Goal: Task Accomplishment & Management: Manage account settings

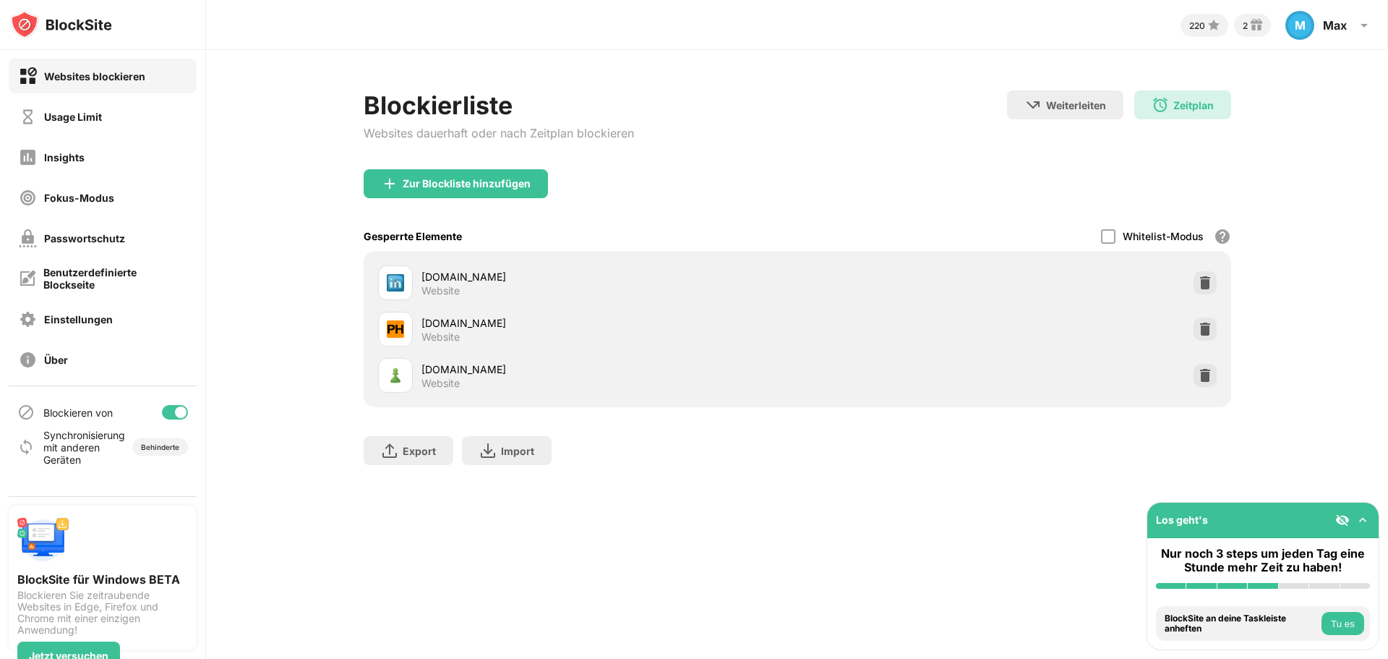
click at [446, 184] on div "Zur Blockliste hinzufügen" at bounding box center [467, 184] width 128 height 12
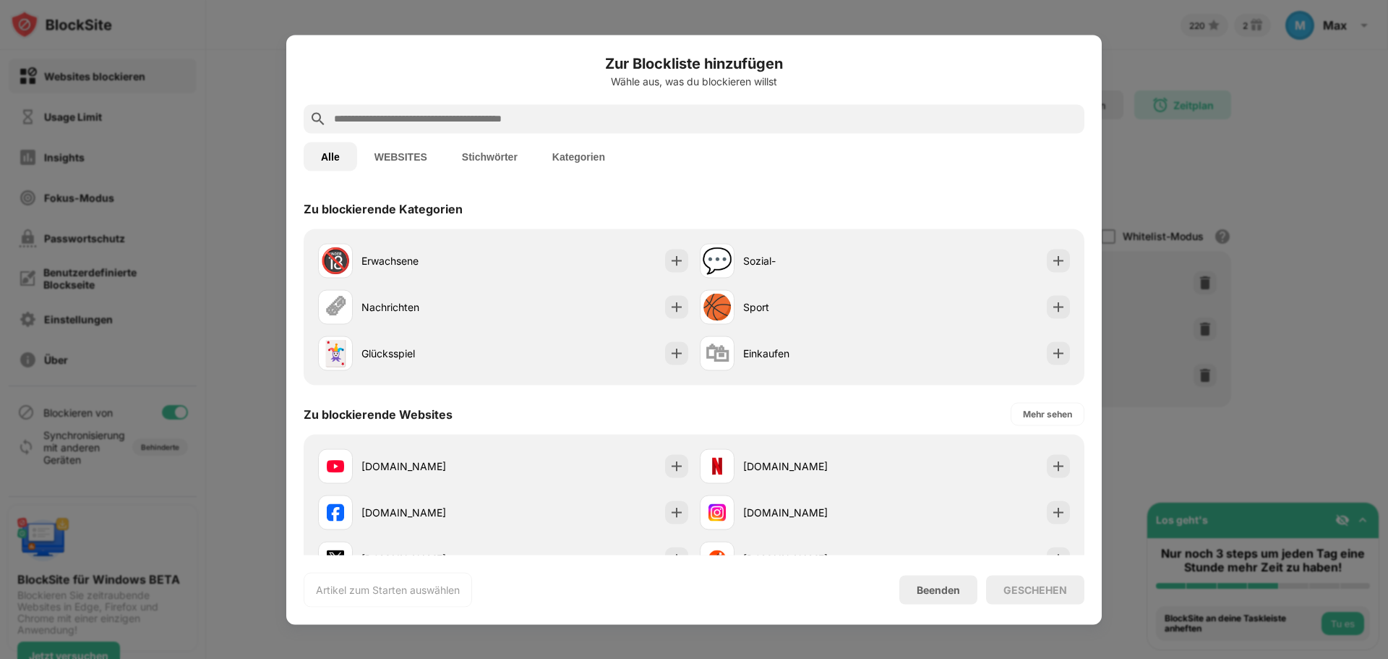
click at [453, 111] on input "text" at bounding box center [706, 118] width 746 height 17
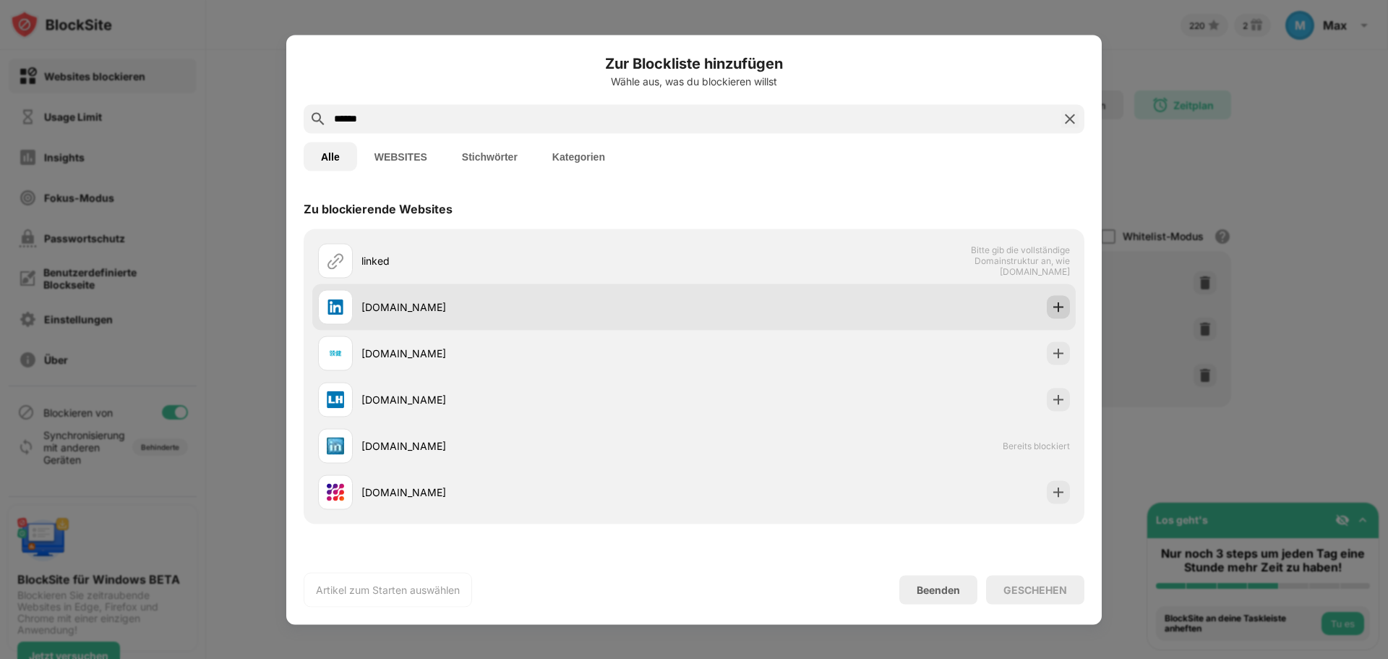
type input "******"
click at [1051, 301] on img at bounding box center [1058, 306] width 14 height 14
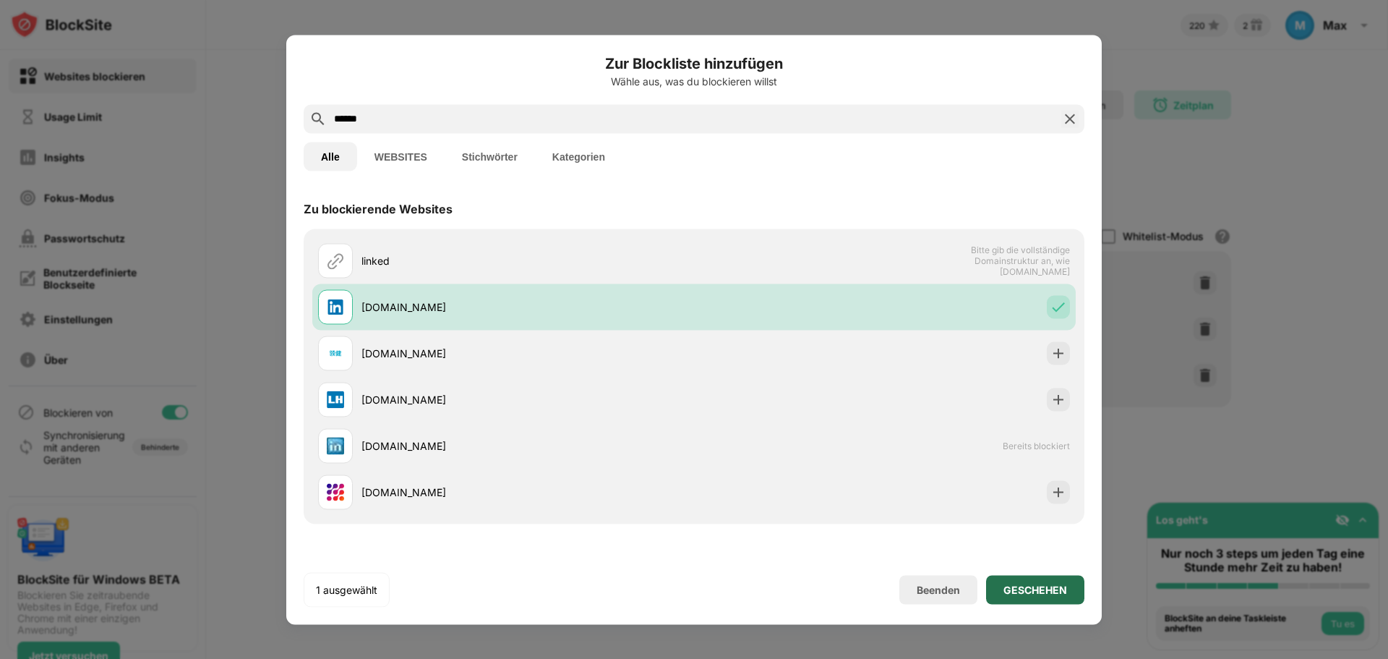
click at [1010, 589] on div "GESCHEHEN" at bounding box center [1036, 589] width 64 height 12
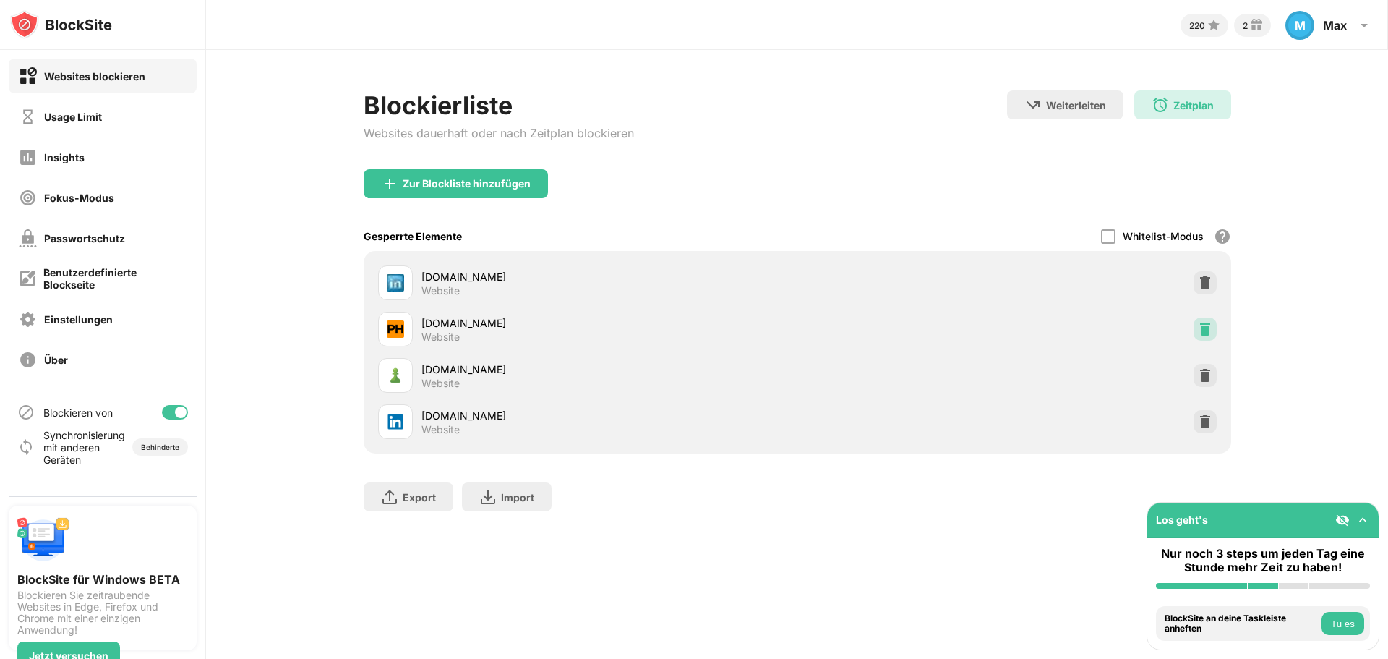
click at [1207, 337] on div at bounding box center [1205, 328] width 23 height 23
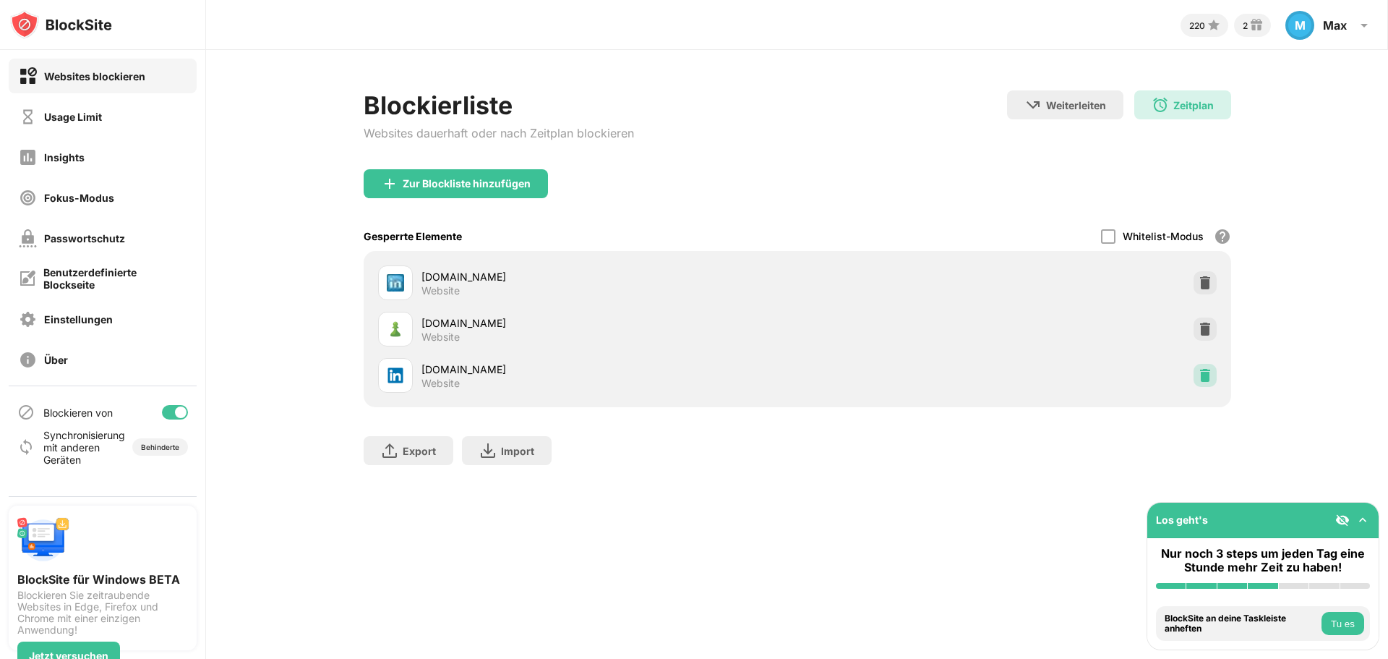
click at [1198, 380] on img at bounding box center [1205, 375] width 14 height 14
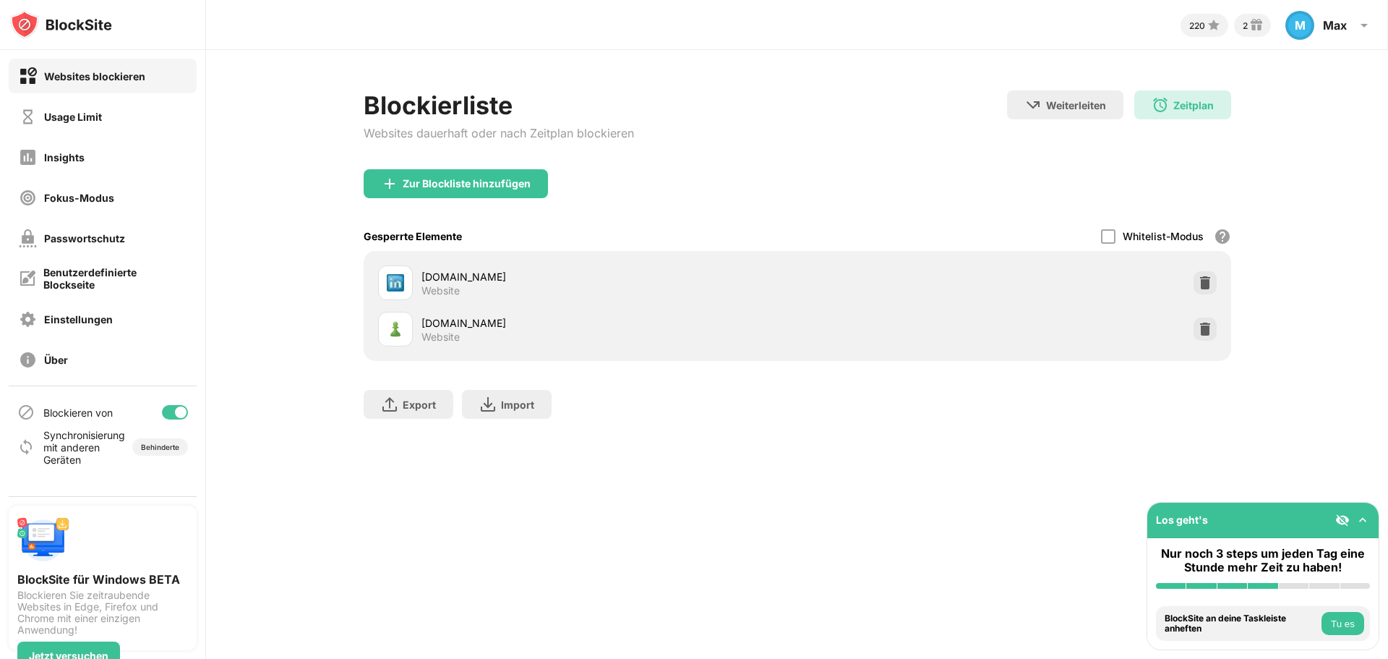
click at [488, 199] on div "Zur Blockliste hinzufügen" at bounding box center [798, 195] width 868 height 52
click at [500, 186] on div "Zur Blockliste hinzufügen" at bounding box center [467, 184] width 128 height 12
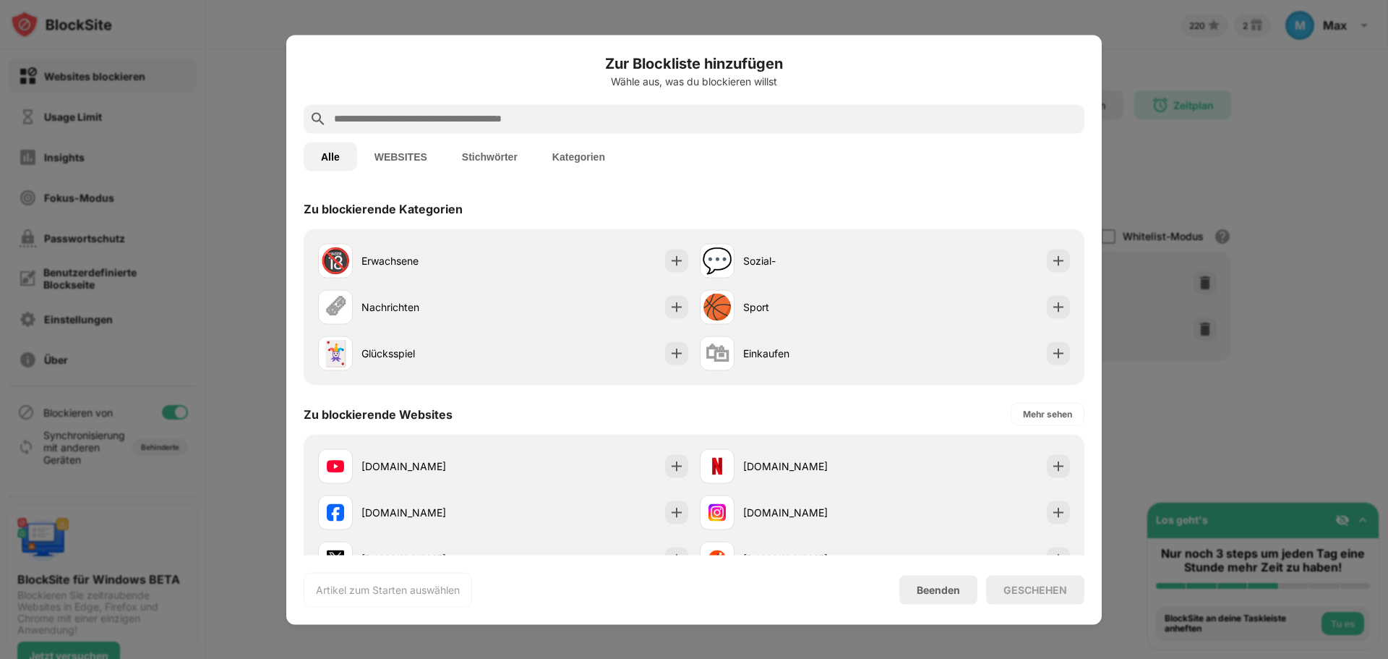
click at [458, 114] on input "text" at bounding box center [706, 118] width 746 height 17
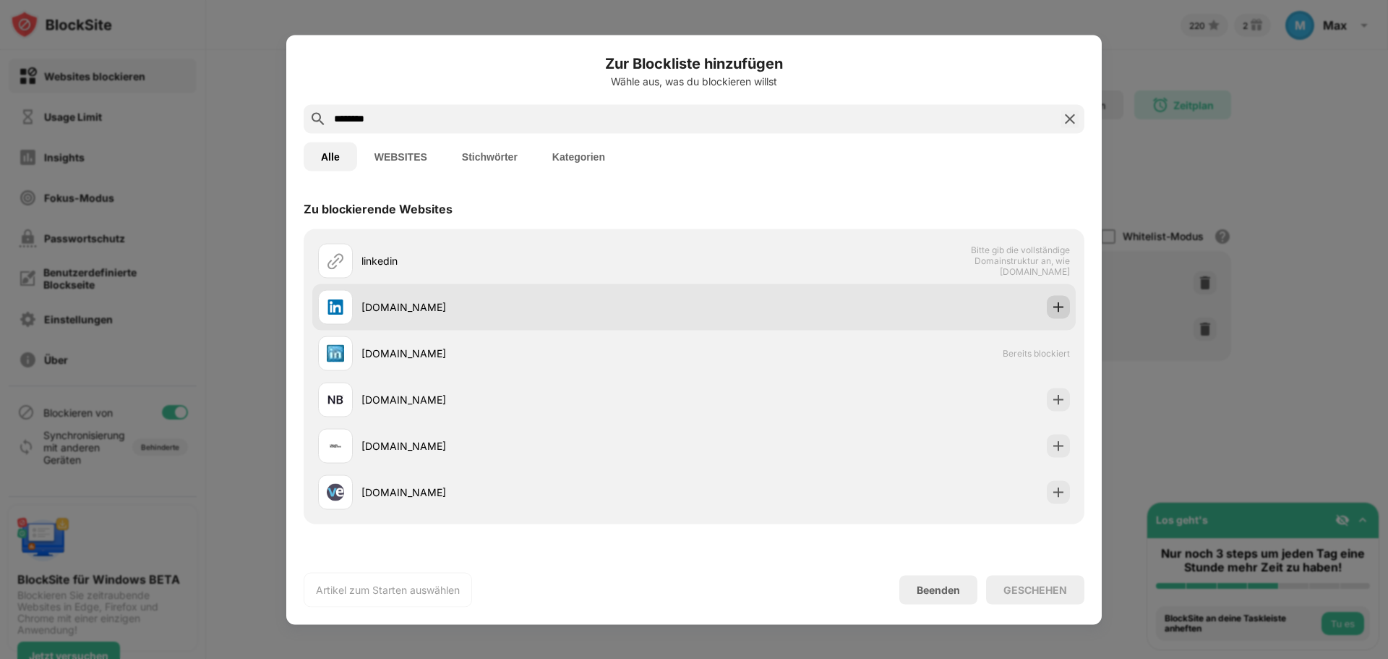
type input "********"
click at [1051, 303] on img at bounding box center [1058, 306] width 14 height 14
